Goal: Navigation & Orientation: Understand site structure

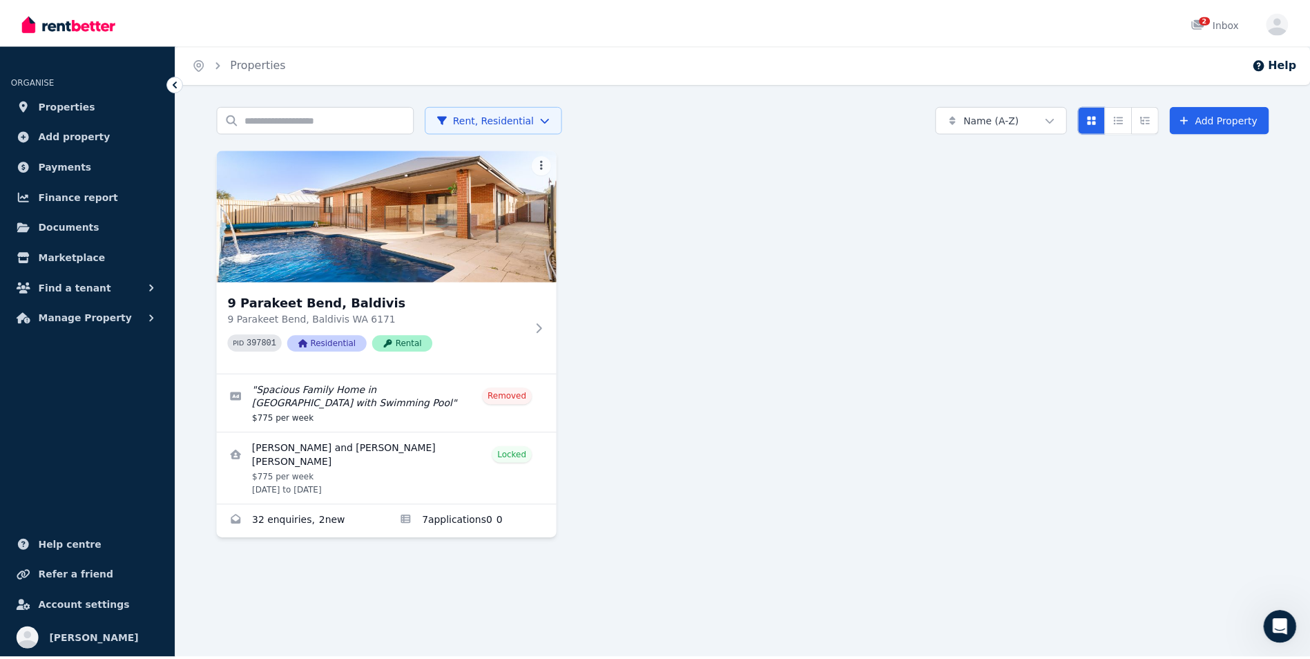
scroll to position [2, 0]
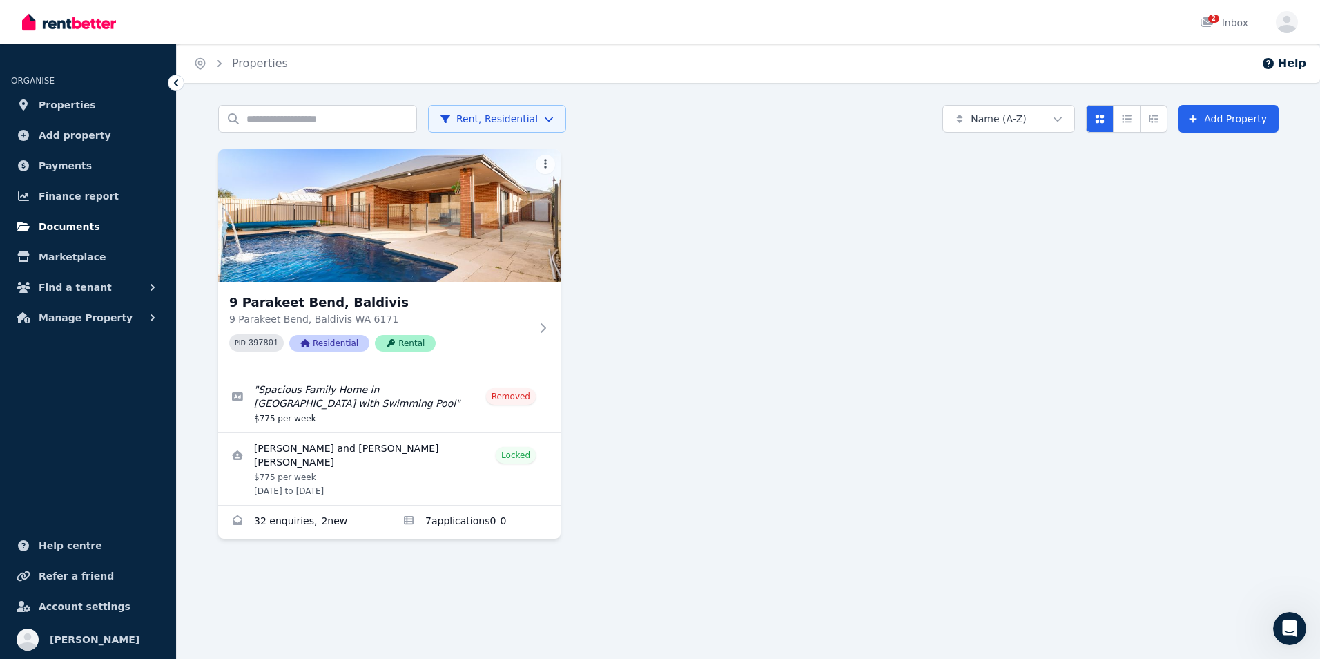
click at [74, 231] on span "Documents" at bounding box center [69, 226] width 61 height 17
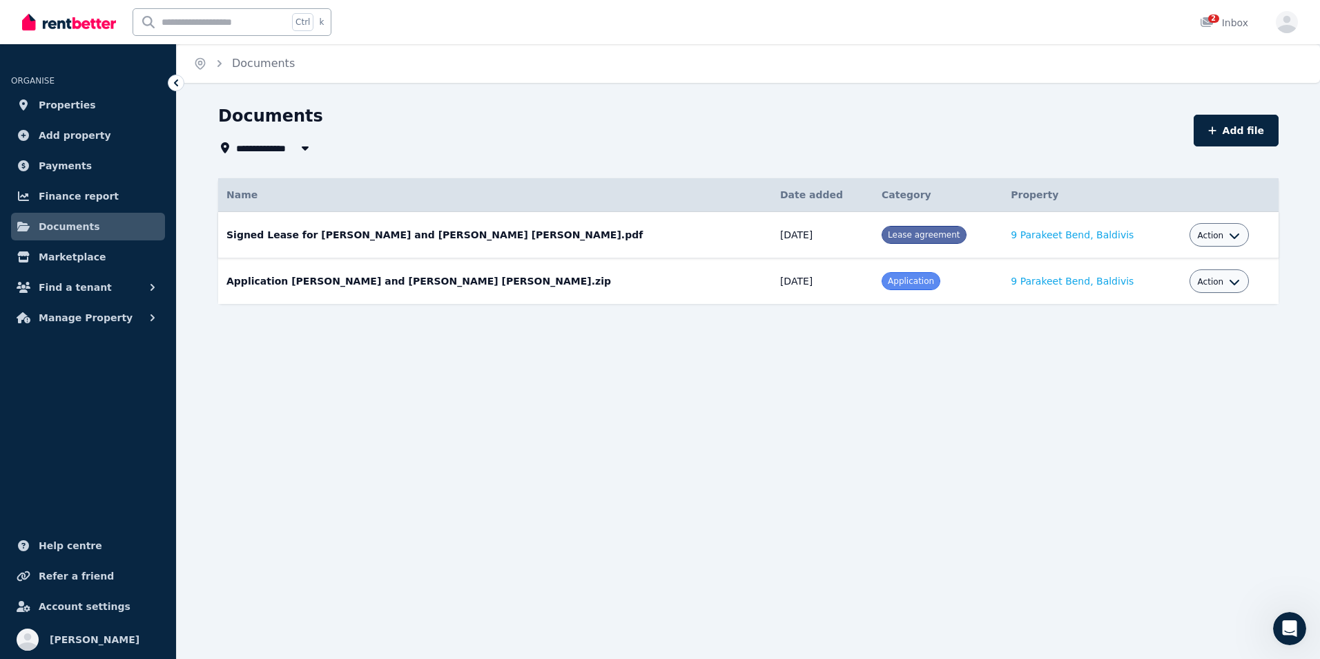
click at [1229, 238] on icon "button" at bounding box center [1234, 235] width 11 height 11
click at [1058, 108] on div "Documents" at bounding box center [701, 118] width 967 height 26
click at [102, 286] on button "Find a tenant" at bounding box center [88, 287] width 154 height 28
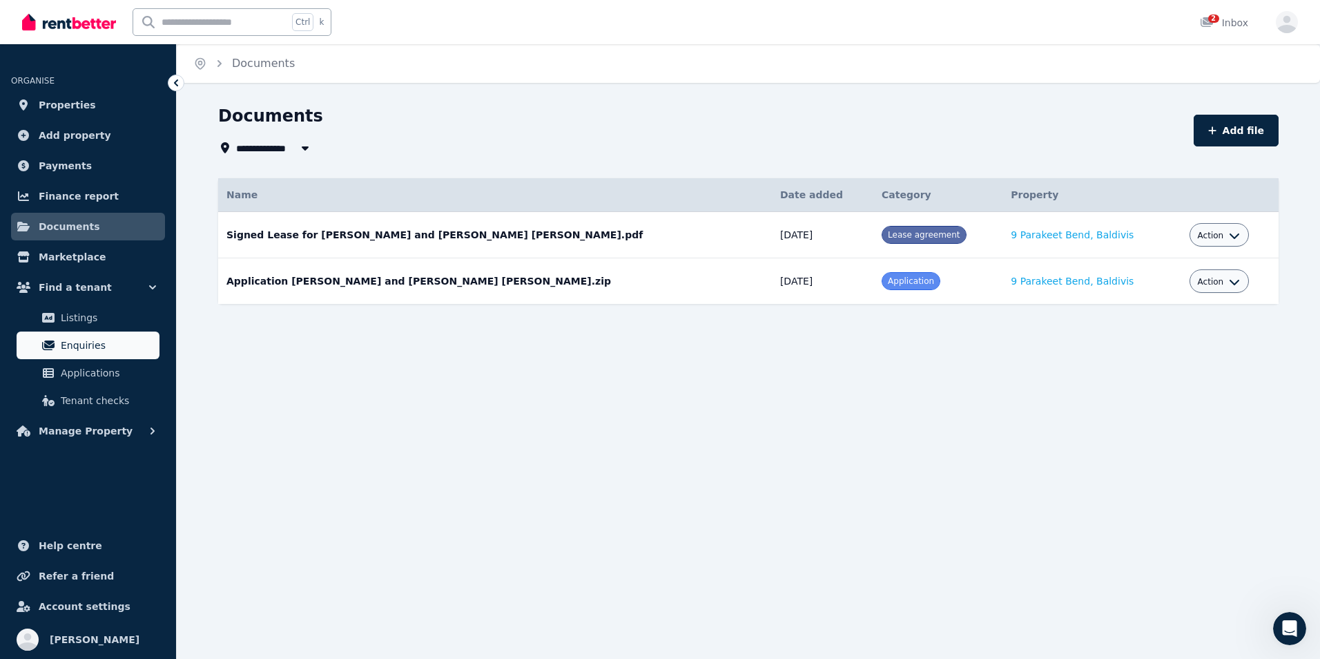
click at [91, 351] on span "Enquiries" at bounding box center [107, 345] width 93 height 17
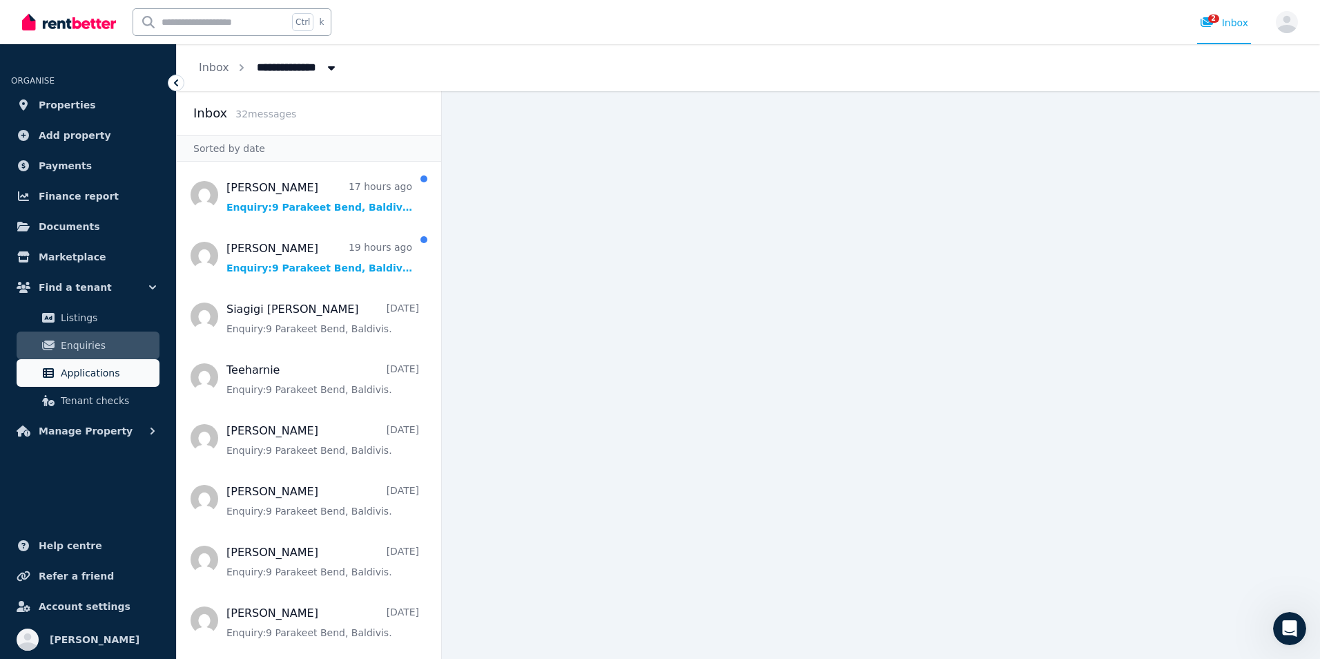
click at [84, 378] on span "Applications" at bounding box center [107, 373] width 93 height 17
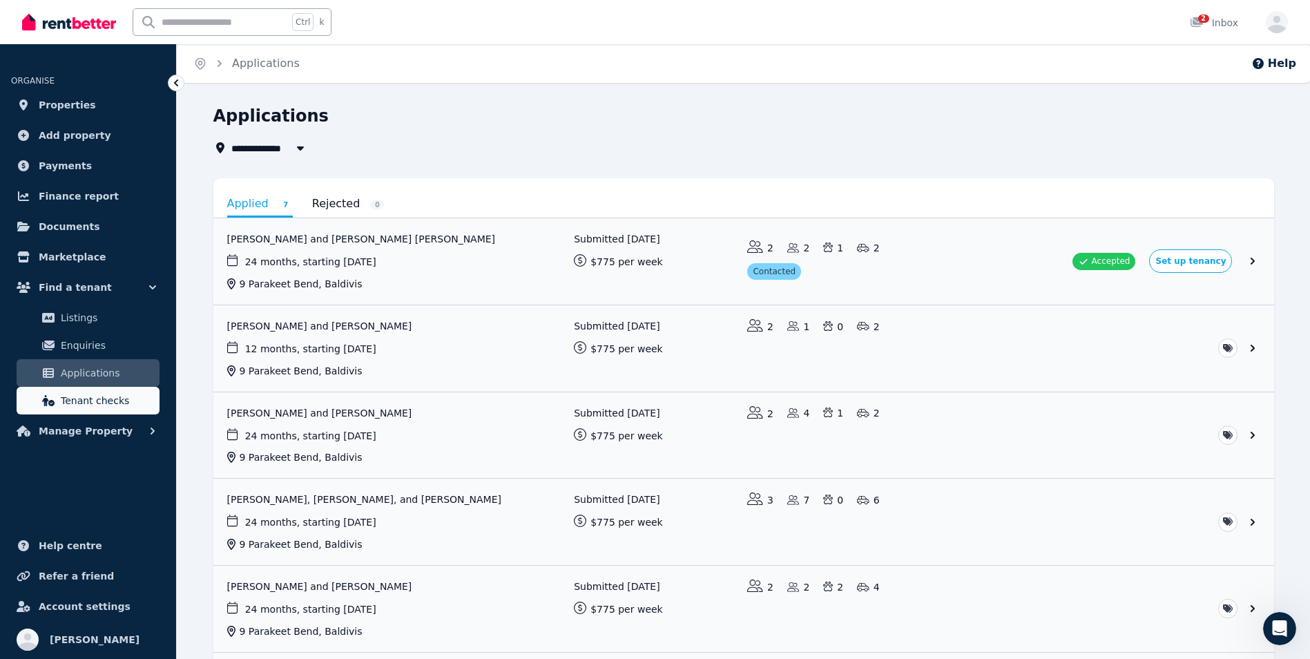
click at [79, 398] on span "Tenant checks" at bounding box center [107, 400] width 93 height 17
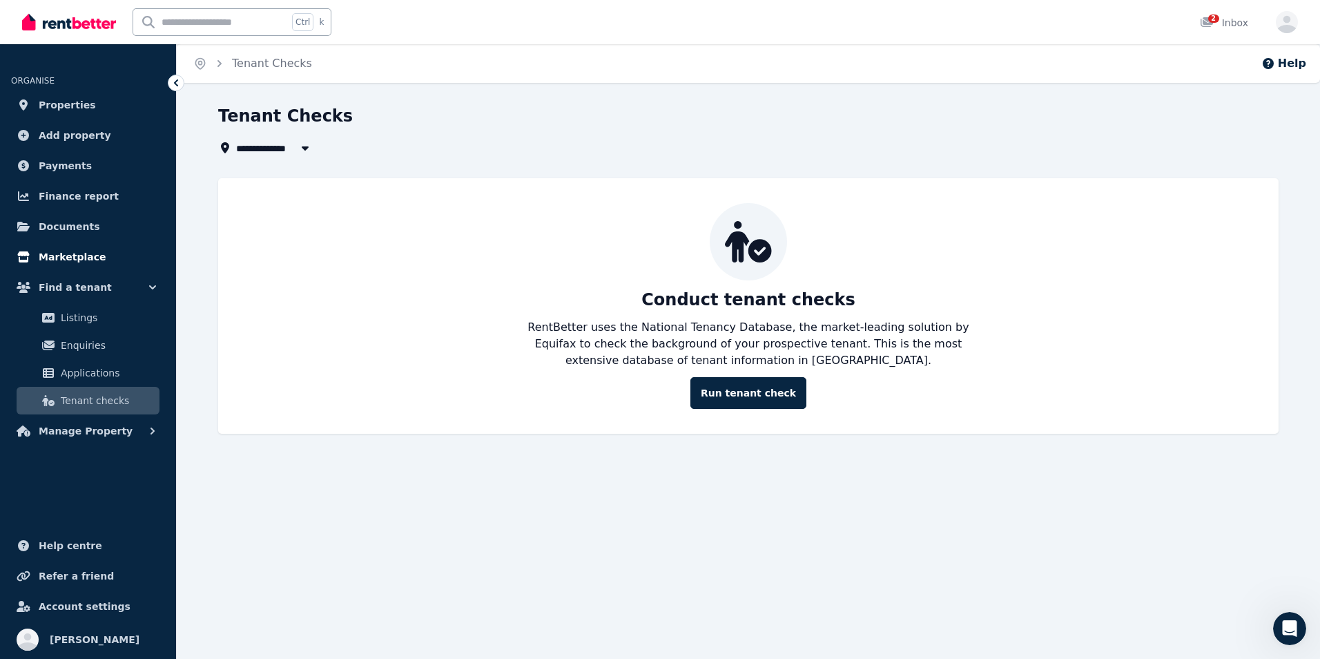
click at [81, 253] on span "Marketplace" at bounding box center [72, 257] width 67 height 17
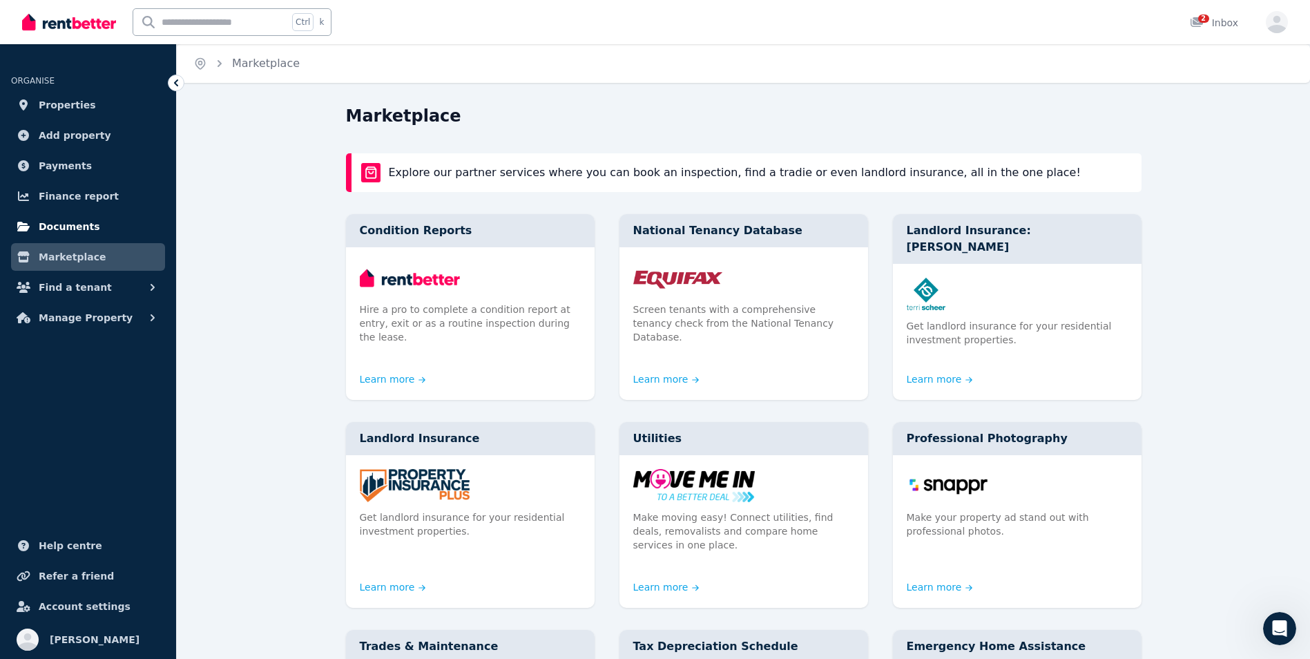
click at [70, 225] on span "Documents" at bounding box center [69, 226] width 61 height 17
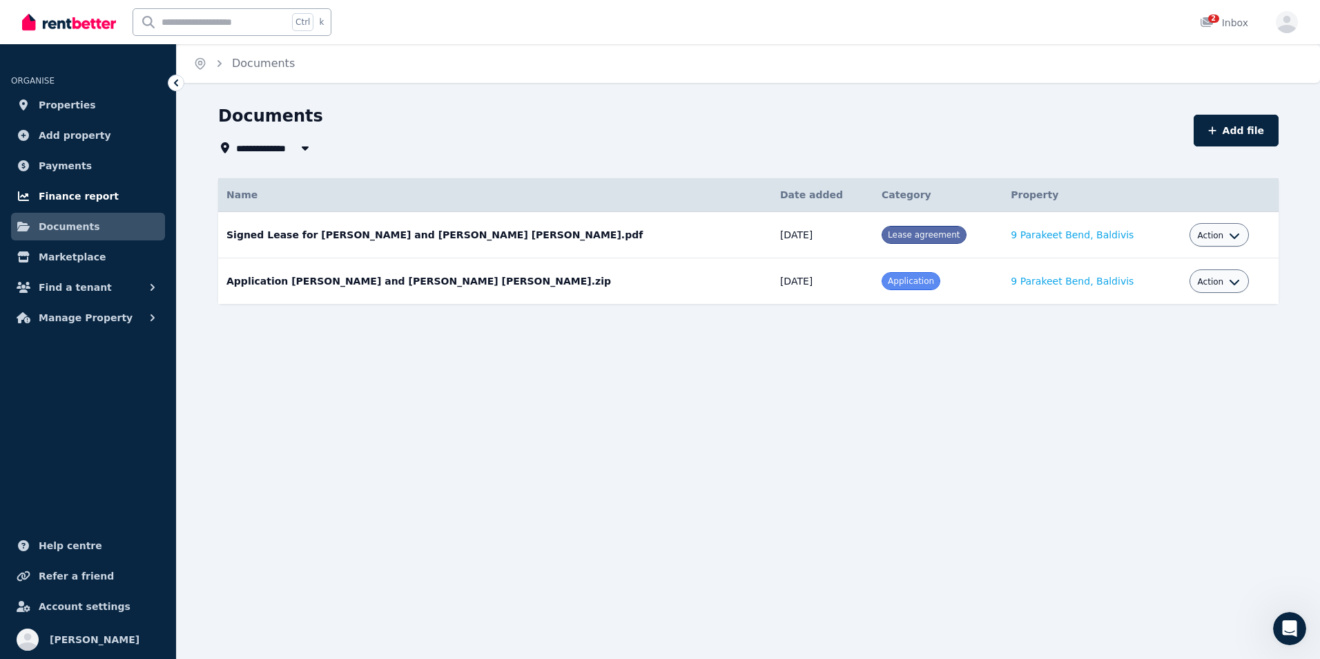
click at [79, 203] on span "Finance report" at bounding box center [79, 196] width 80 height 17
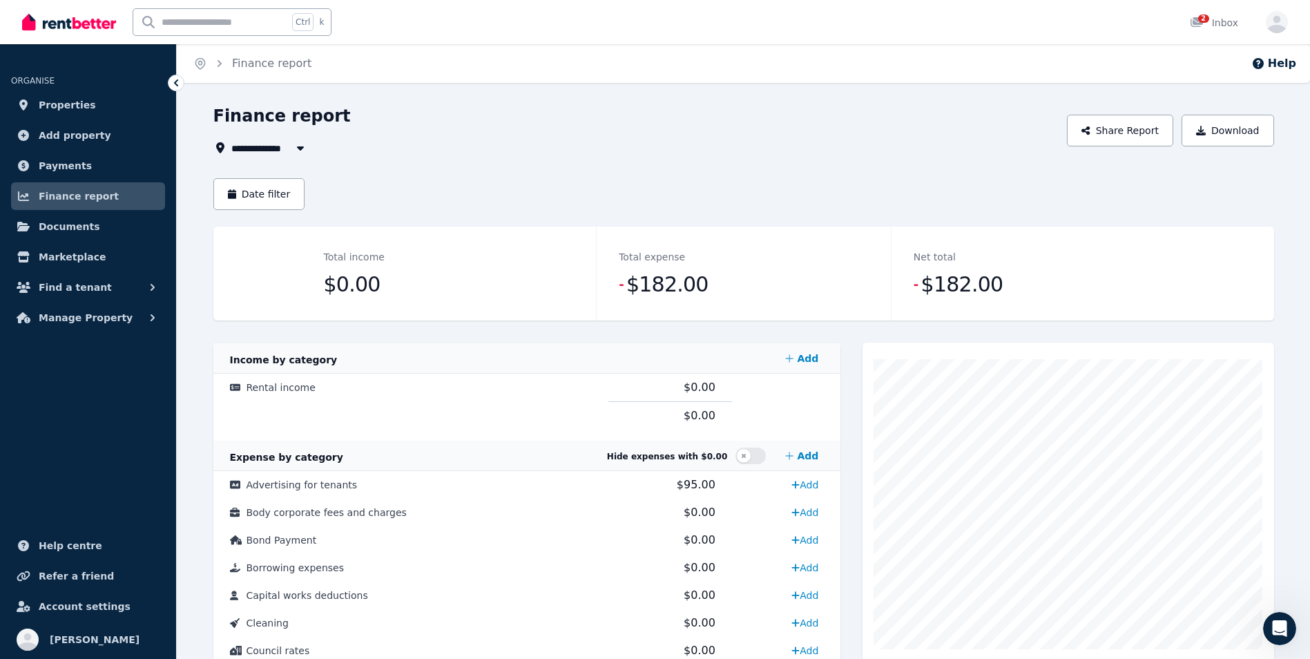
click at [414, 269] on div "Total income $0.00" at bounding box center [449, 273] width 295 height 94
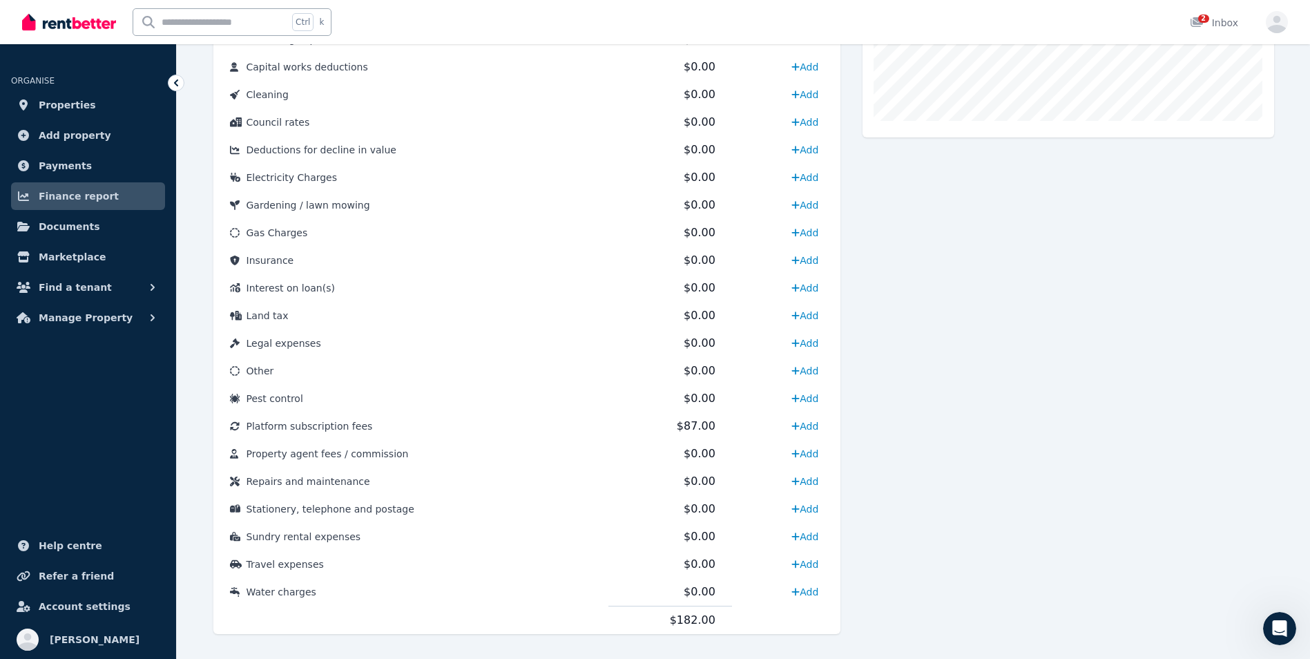
scroll to position [550, 0]
